Goal: Task Accomplishment & Management: Manage account settings

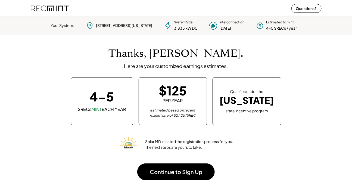
scroll to position [76, 152]
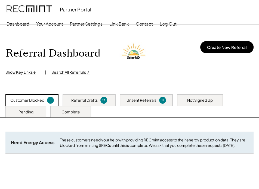
click at [48, 100] on div at bounding box center [50, 100] width 7 height 7
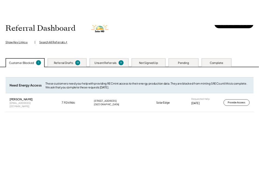
scroll to position [49, 0]
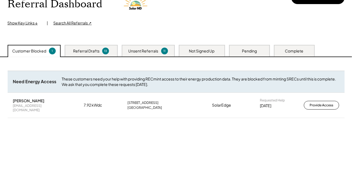
drag, startPoint x: 12, startPoint y: 100, endPoint x: 49, endPoint y: 98, distance: 36.7
click at [49, 98] on div "Brandon Landfried blandfried09@gmail.com 7.92 kWdc 4003 Augusta Ave Richmond, V…" at bounding box center [176, 105] width 337 height 25
copy div "Brandon Landfried"
click at [17, 144] on div "Need System Details These customers need your help with completing the system d…" at bounding box center [176, 125] width 348 height 136
click at [87, 50] on div "Referral Drafts" at bounding box center [86, 50] width 26 height 5
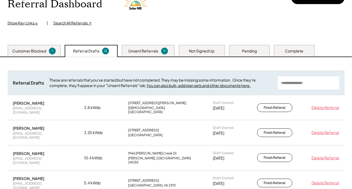
click at [139, 53] on div "Unsent Referrals" at bounding box center [144, 50] width 30 height 5
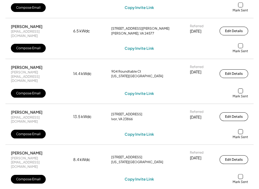
scroll to position [370, 0]
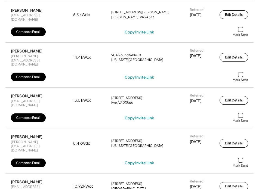
click at [241, 158] on div at bounding box center [240, 160] width 5 height 5
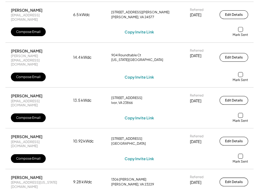
click at [241, 113] on div at bounding box center [240, 115] width 5 height 5
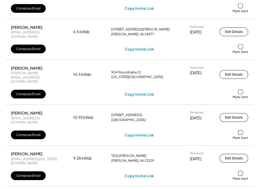
scroll to position [346, 0]
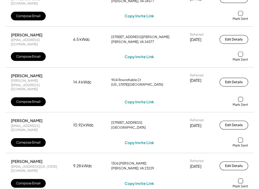
click at [239, 97] on div at bounding box center [240, 99] width 5 height 5
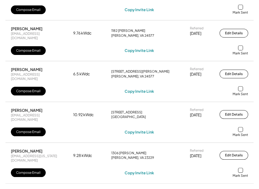
scroll to position [296, 0]
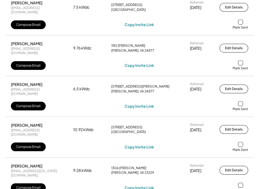
click at [239, 101] on div at bounding box center [240, 103] width 5 height 5
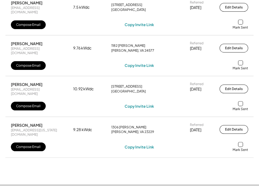
click at [239, 60] on div at bounding box center [240, 62] width 5 height 5
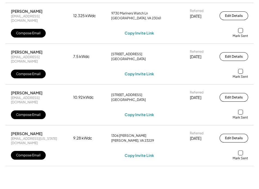
scroll to position [222, 0]
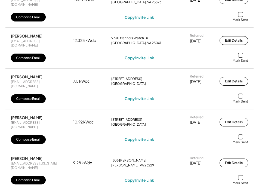
click at [241, 93] on div at bounding box center [240, 95] width 5 height 5
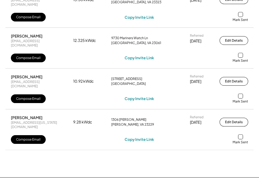
click at [241, 53] on div at bounding box center [240, 55] width 5 height 5
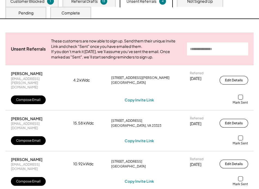
scroll to position [99, 0]
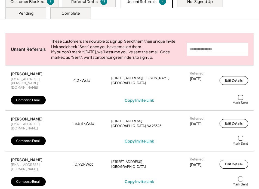
click at [143, 138] on div "Copy Invite Link" at bounding box center [138, 140] width 29 height 5
click at [241, 136] on div at bounding box center [240, 138] width 5 height 5
click at [242, 95] on div at bounding box center [240, 97] width 5 height 5
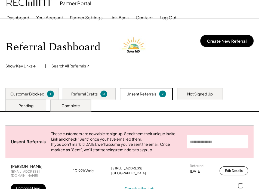
scroll to position [0, 0]
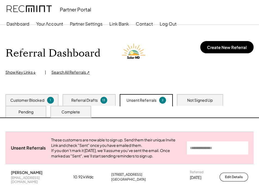
click at [40, 99] on div "Customer Blocked" at bounding box center [27, 100] width 34 height 5
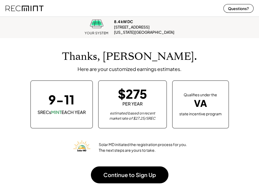
scroll to position [67, 245]
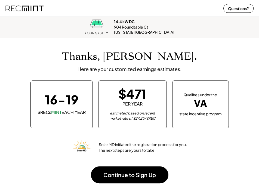
scroll to position [67, 245]
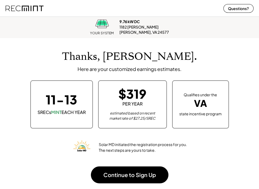
scroll to position [67, 245]
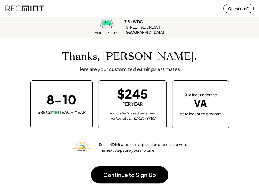
scroll to position [67, 245]
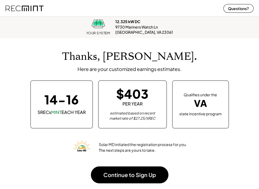
scroll to position [67, 245]
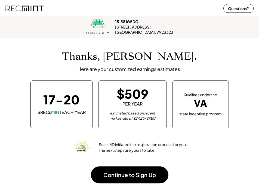
scroll to position [67, 245]
